Goal: Find specific page/section: Find specific page/section

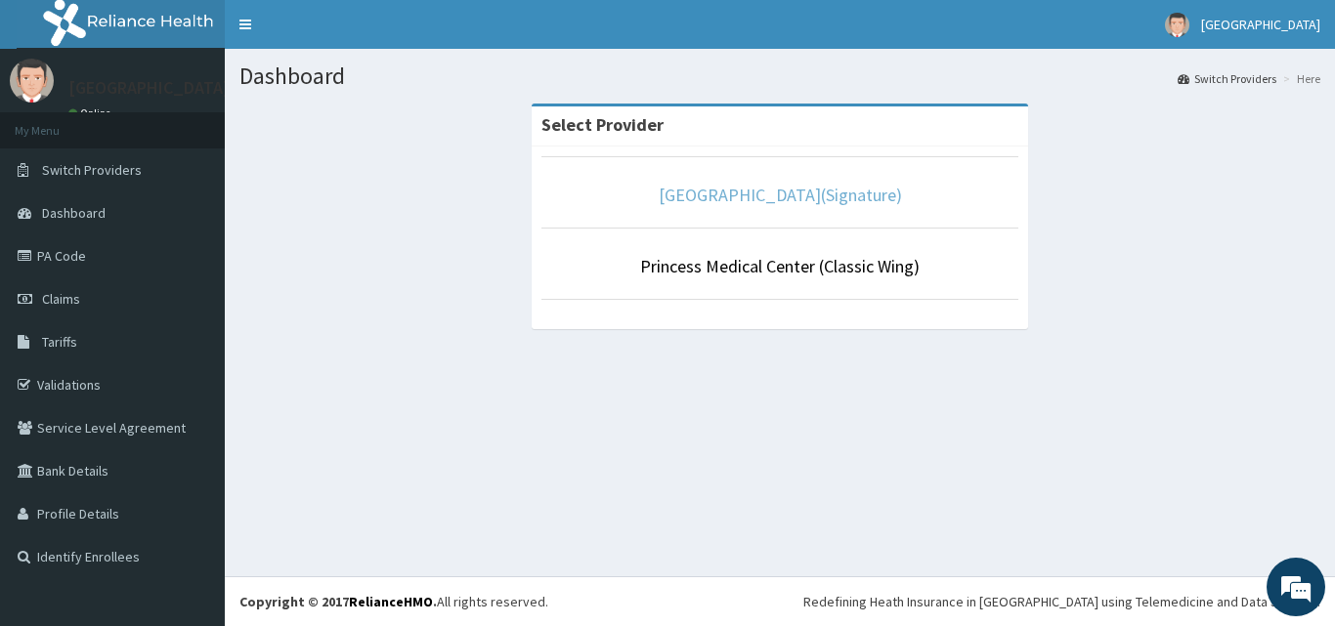
click at [666, 192] on link "[GEOGRAPHIC_DATA](Signature)" at bounding box center [780, 195] width 243 height 22
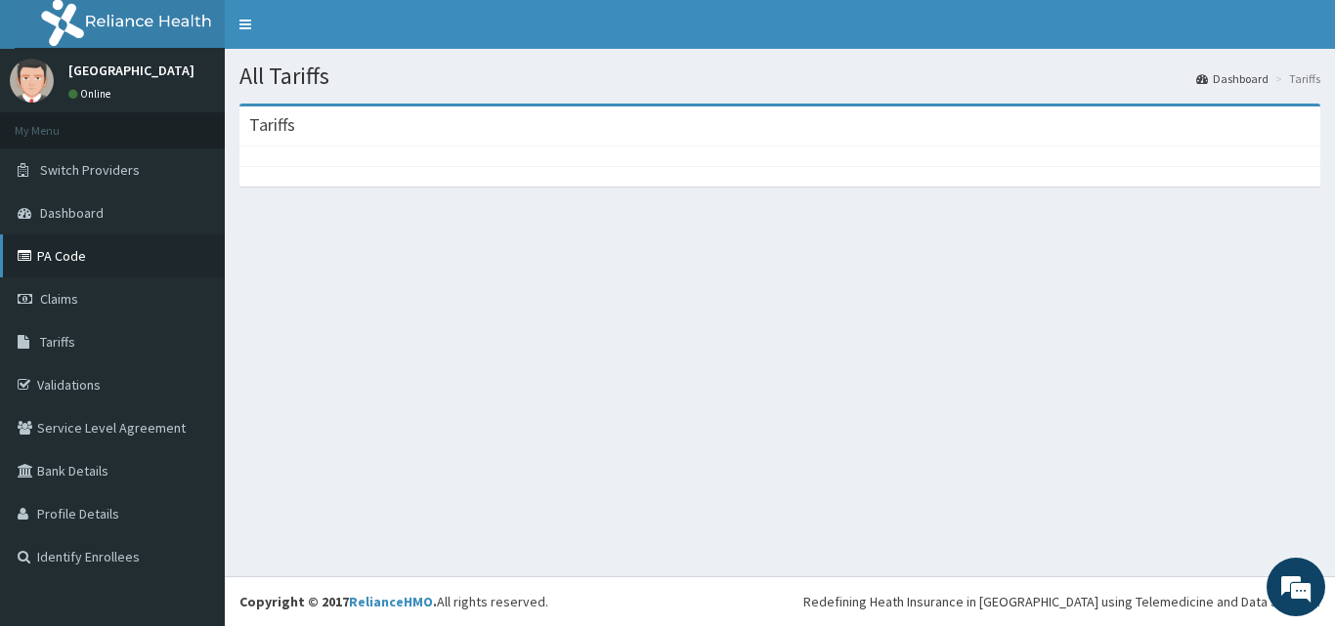
click at [120, 258] on link "PA Code" at bounding box center [112, 256] width 225 height 43
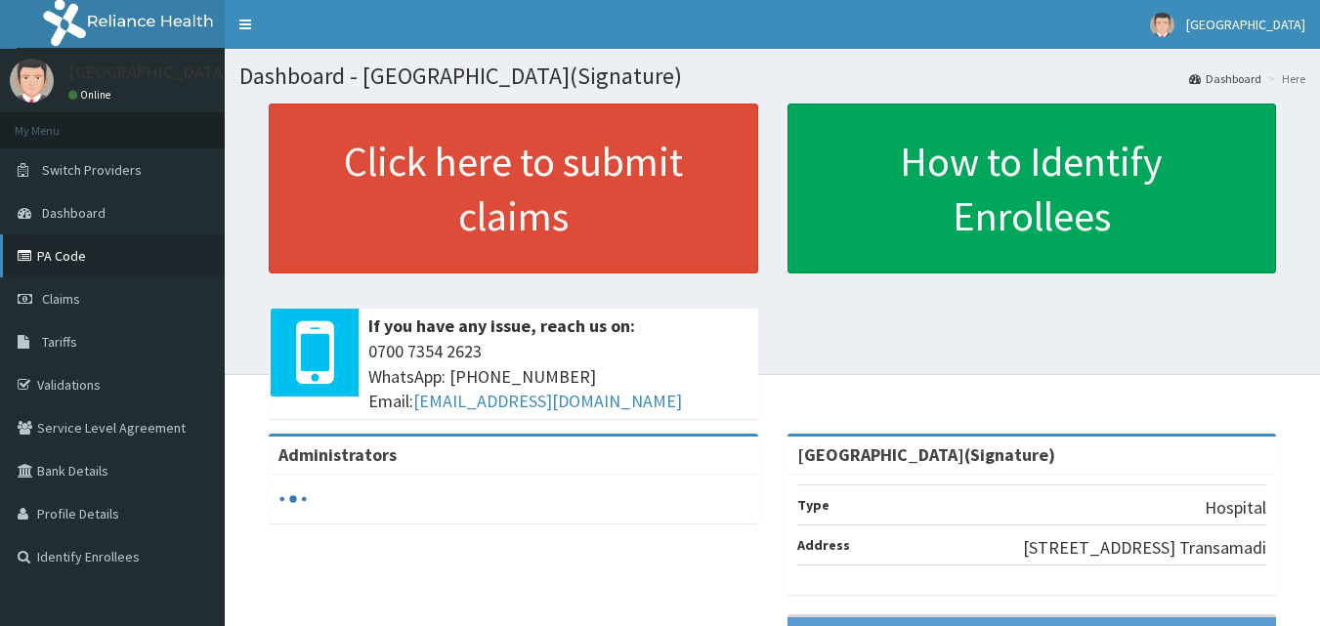
click at [52, 257] on link "PA Code" at bounding box center [112, 256] width 225 height 43
